Goal: Information Seeking & Learning: Understand process/instructions

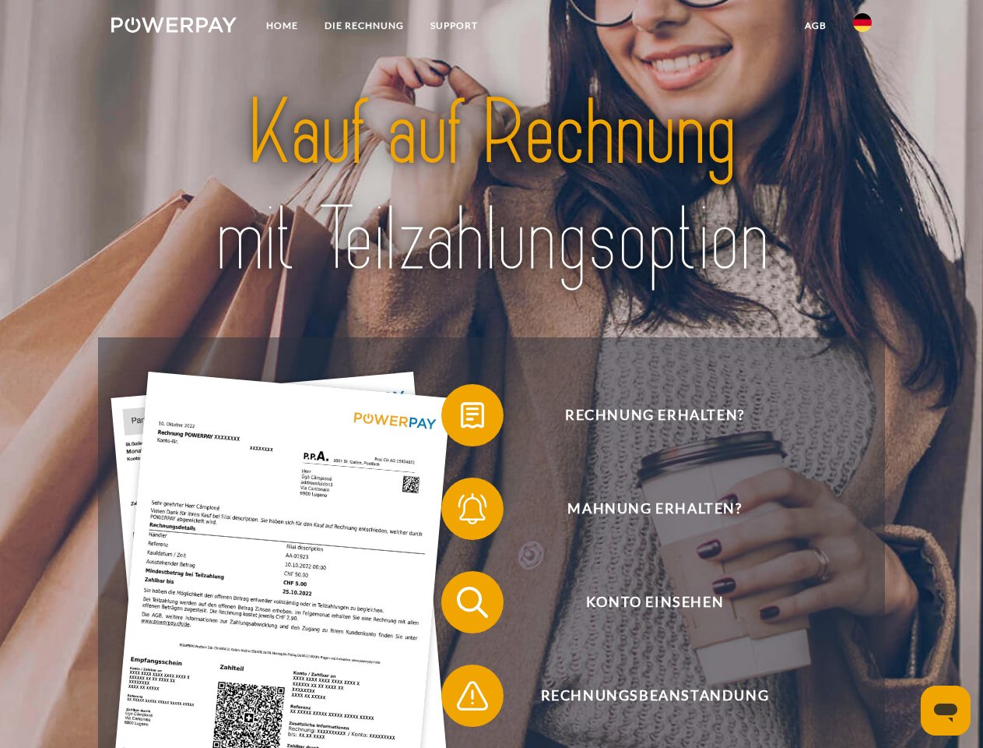
click at [174, 27] on img at bounding box center [173, 25] width 125 height 16
click at [863, 27] on img at bounding box center [862, 22] width 19 height 19
click at [815, 26] on link "agb" at bounding box center [816, 26] width 48 height 28
click at [461, 418] on span at bounding box center [449, 415] width 78 height 78
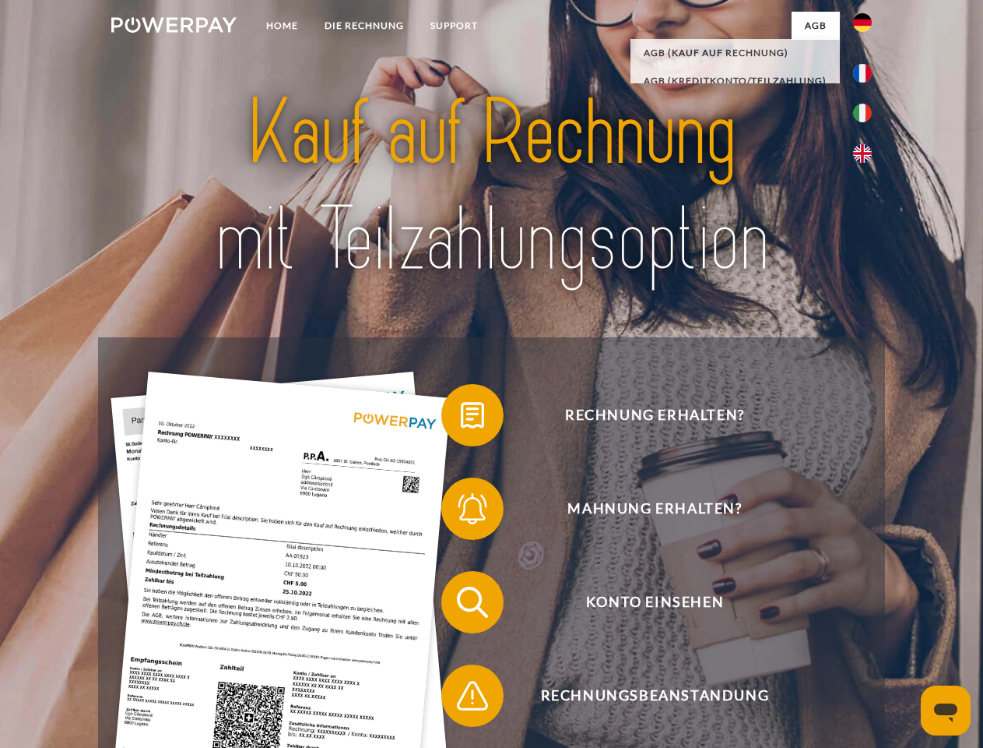
click at [461, 512] on span at bounding box center [449, 509] width 78 height 78
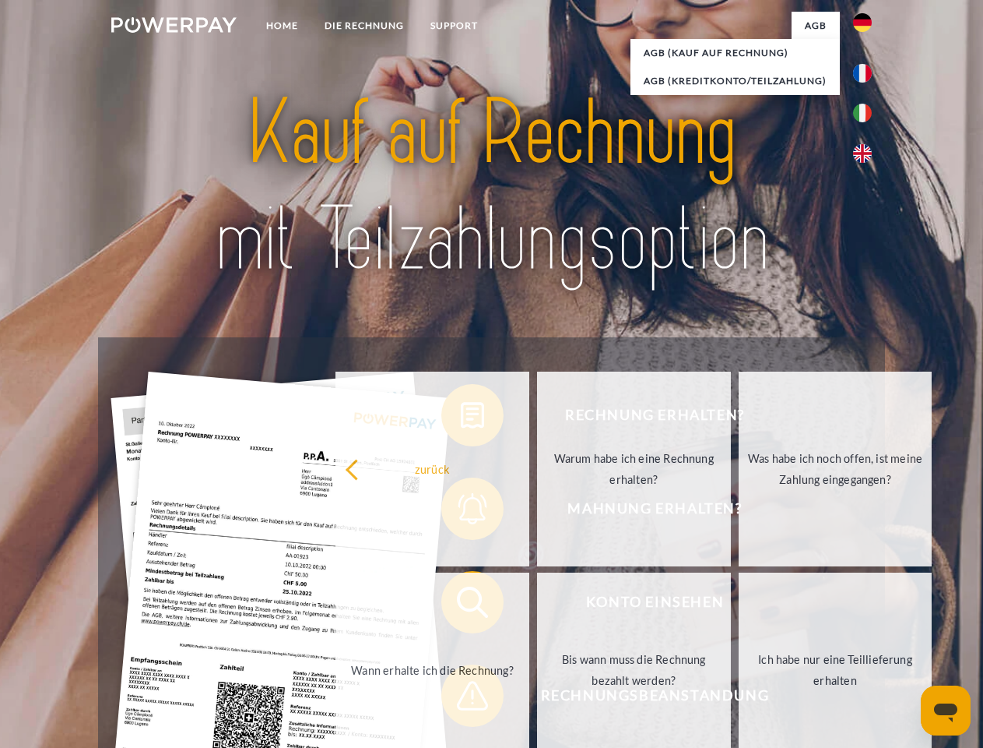
click at [537, 605] on link "Bis wann muss die Rechnung bezahlt werden?" at bounding box center [634, 669] width 194 height 195
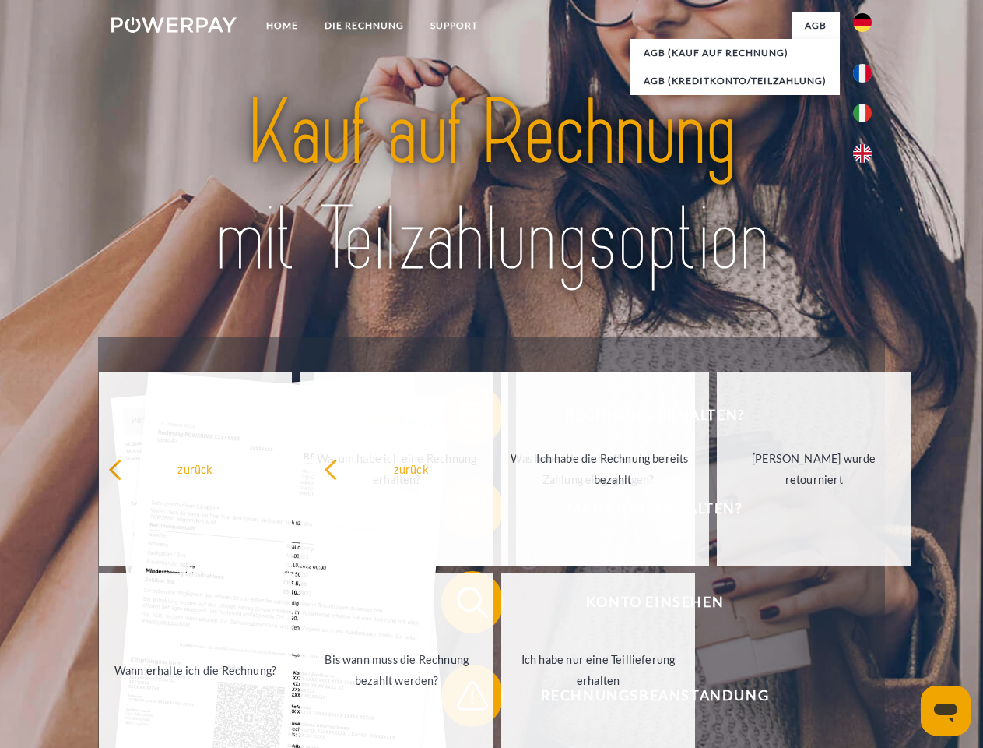
click at [461, 698] on span at bounding box center [449, 695] width 78 height 78
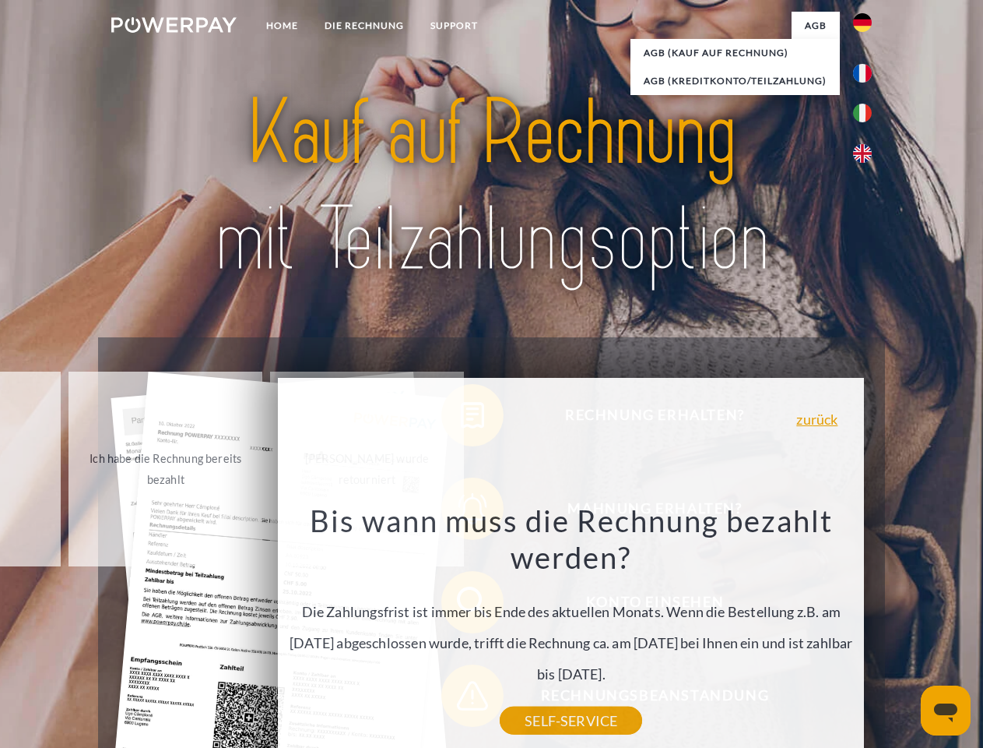
click at [946, 710] on icon "Messaging-Fenster öffnen" at bounding box center [945, 712] width 23 height 19
